Goal: Navigation & Orientation: Find specific page/section

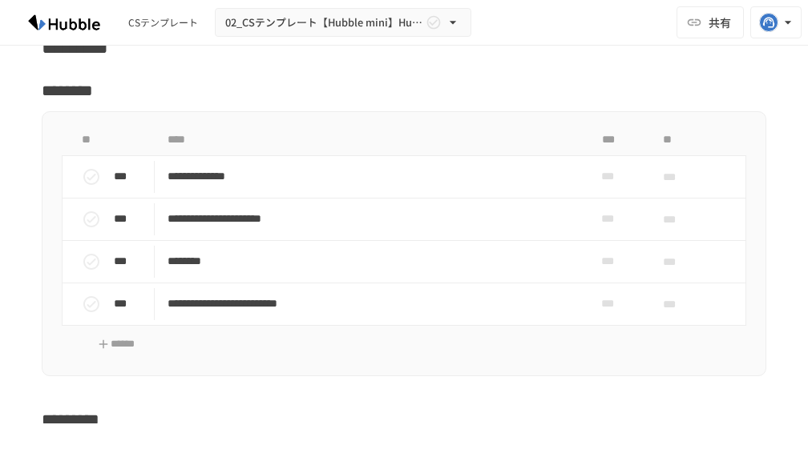
scroll to position [1804, 0]
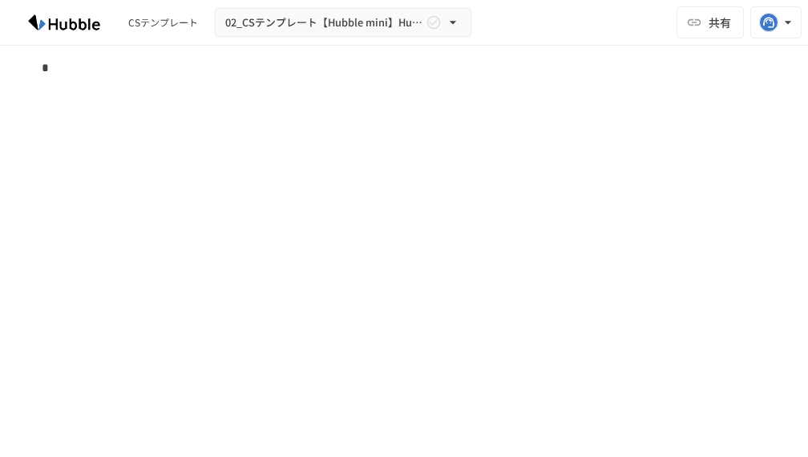
scroll to position [4295, 0]
